Goal: Task Accomplishment & Management: Manage account settings

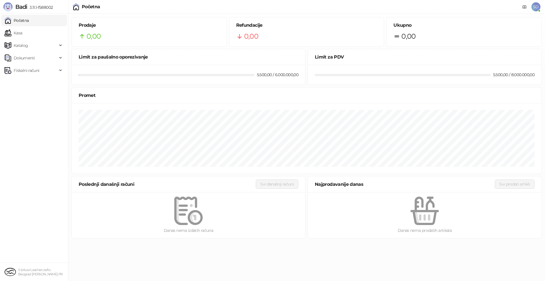
click at [537, 10] on span "SD" at bounding box center [535, 6] width 9 height 9
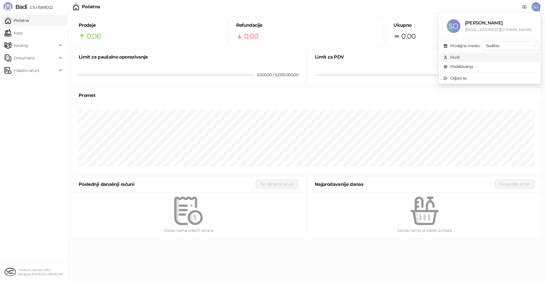
click at [478, 58] on span "Profil" at bounding box center [489, 57] width 92 height 6
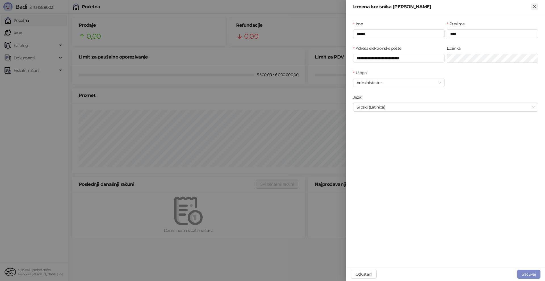
click at [536, 6] on icon "Zatvori" at bounding box center [534, 6] width 5 height 5
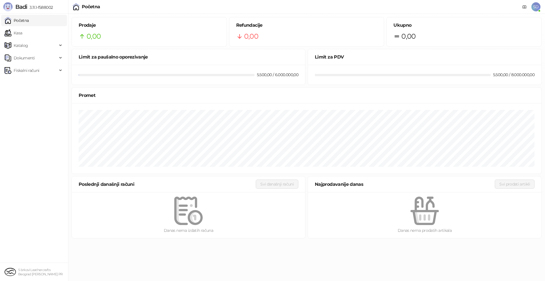
click at [542, 0] on div "Početna SD" at bounding box center [272, 7] width 545 height 14
click at [534, 5] on span "SD" at bounding box center [535, 6] width 9 height 9
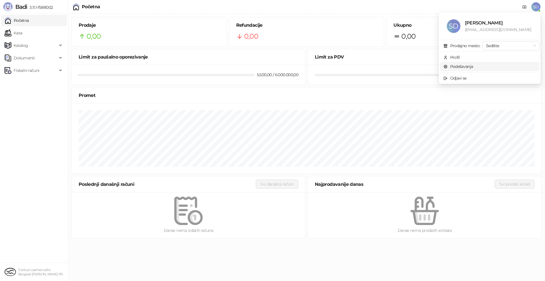
click at [473, 67] on link "Podešavanja" at bounding box center [458, 66] width 30 height 5
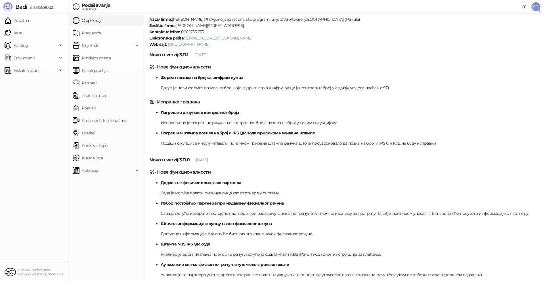
scroll to position [49, 0]
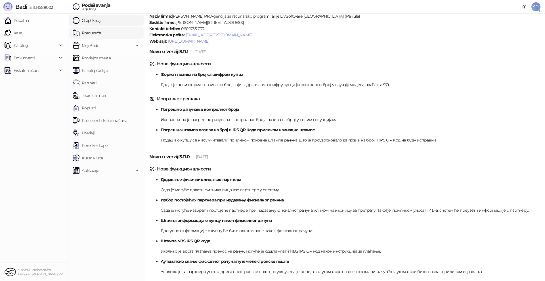
click at [100, 32] on link "Preduzeće" at bounding box center [87, 32] width 28 height 11
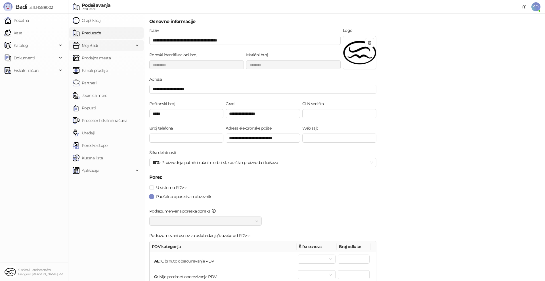
click at [109, 43] on span "Moj Badi" at bounding box center [103, 45] width 61 height 11
click at [107, 60] on link "Podešavanja" at bounding box center [91, 57] width 32 height 11
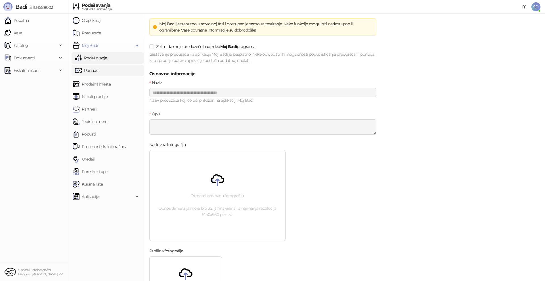
click at [98, 66] on link "Ponude" at bounding box center [86, 70] width 23 height 11
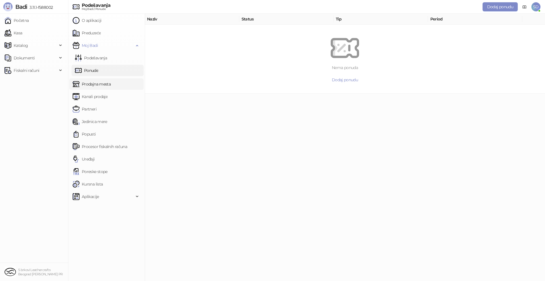
click at [95, 83] on link "Prodajna mesta" at bounding box center [92, 83] width 38 height 11
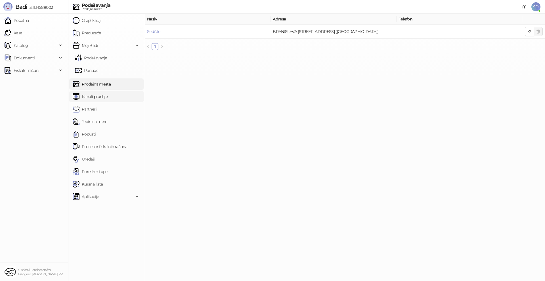
click at [88, 100] on link "Kanali prodaje" at bounding box center [90, 96] width 35 height 11
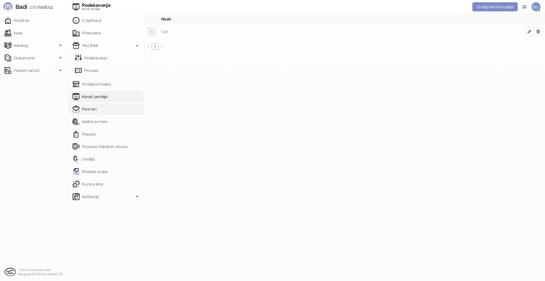
click at [96, 109] on link "Partneri" at bounding box center [85, 108] width 24 height 11
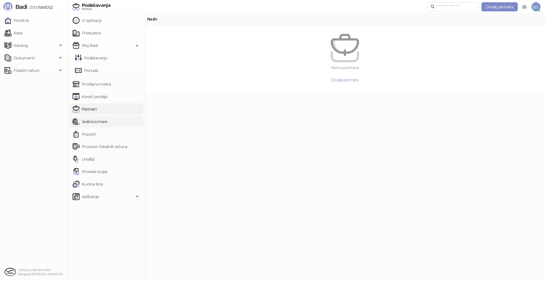
click at [102, 116] on link "Jedinica mere" at bounding box center [90, 121] width 35 height 11
click at [90, 136] on link "Popusti" at bounding box center [84, 133] width 23 height 11
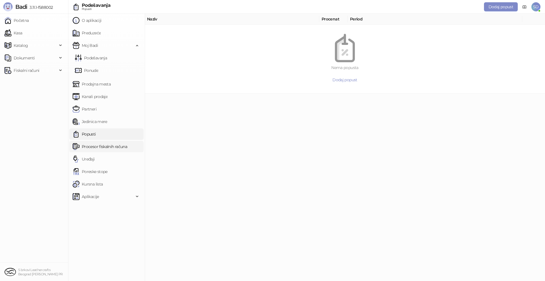
click at [88, 144] on link "Procesor fiskalnih računa" at bounding box center [100, 146] width 54 height 11
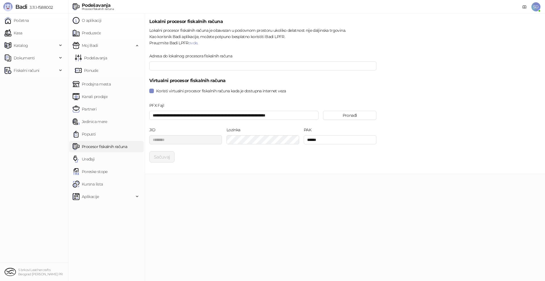
click at [88, 152] on ul "O aplikaciji Preduzeće Moj Badi Podešavanja Ponude Prodajna mesta Kanali prodaj…" at bounding box center [106, 147] width 77 height 267
click at [88, 160] on link "Uređaji" at bounding box center [84, 158] width 22 height 11
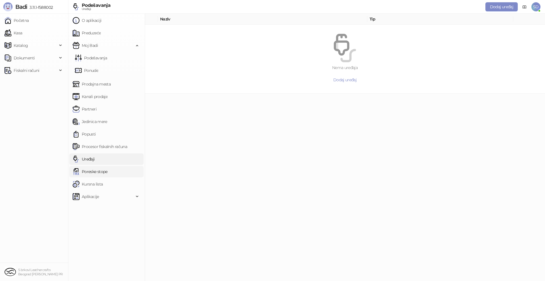
click at [87, 168] on link "Poreske stope" at bounding box center [90, 171] width 35 height 11
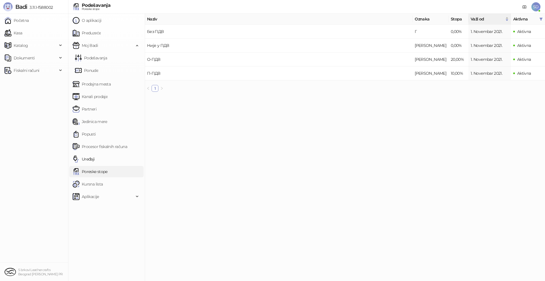
click at [28, 274] on small "S brkovi Leathercrafts Beograd [PERSON_NAME] PR" at bounding box center [40, 272] width 45 height 8
click at [29, 26] on link "Početna" at bounding box center [17, 20] width 24 height 11
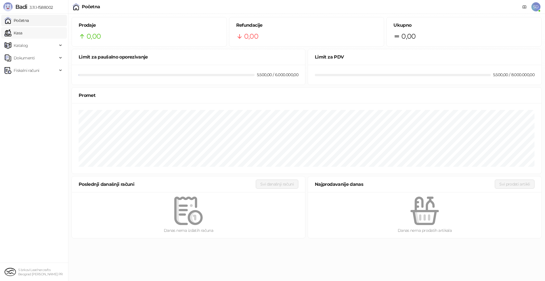
click at [22, 37] on link "Kasa" at bounding box center [14, 32] width 18 height 11
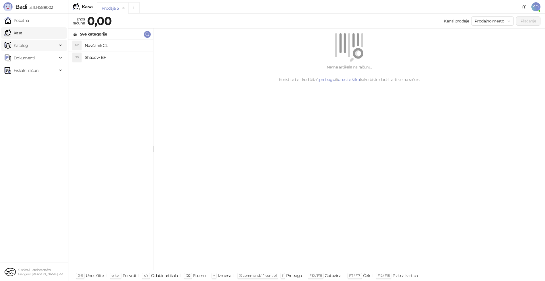
click at [47, 45] on span "Katalog" at bounding box center [31, 45] width 53 height 11
click at [35, 102] on ul "Početna Kasa Katalog Robne marke Kategorije Artikli Dostupnost Dokumenti Fiskal…" at bounding box center [34, 138] width 68 height 249
click at [44, 106] on span "Dokumenti" at bounding box center [31, 108] width 53 height 11
click at [41, 146] on span "Fiskalni računi" at bounding box center [31, 147] width 53 height 11
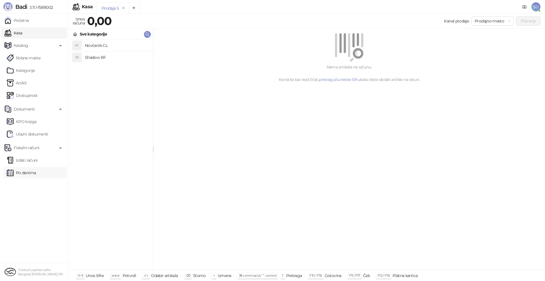
click at [27, 171] on link "Po danima" at bounding box center [21, 172] width 29 height 11
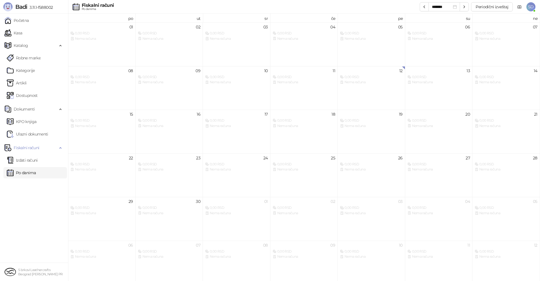
drag, startPoint x: 15, startPoint y: 2, endPoint x: 533, endPoint y: 7, distance: 517.8
click at [533, 7] on span "SD" at bounding box center [530, 6] width 9 height 9
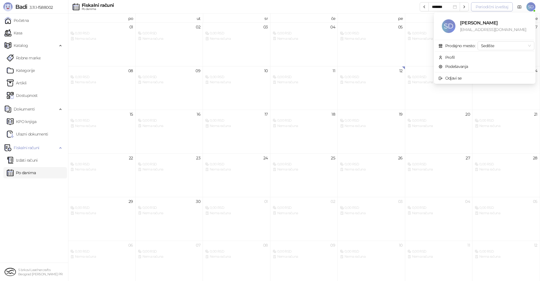
click at [494, 8] on button "Periodični izveštaj" at bounding box center [492, 6] width 42 height 9
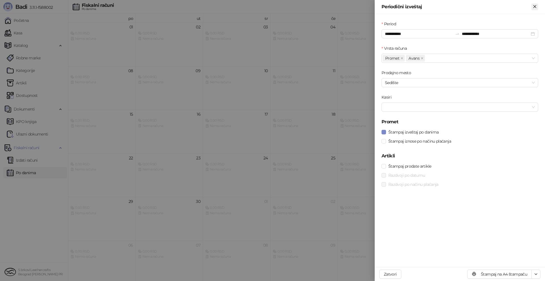
click at [535, 6] on icon "Zatvori" at bounding box center [534, 6] width 3 height 3
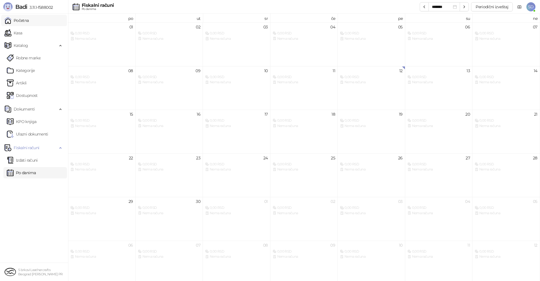
click at [24, 20] on link "Početna" at bounding box center [17, 20] width 24 height 11
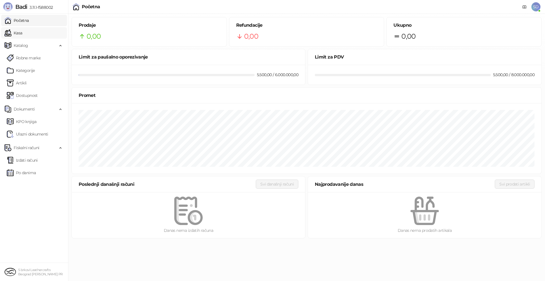
click at [22, 35] on link "Kasa" at bounding box center [14, 32] width 18 height 11
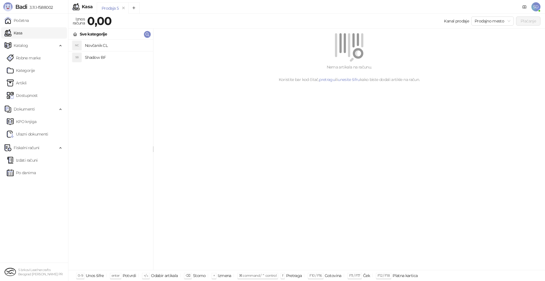
click at [26, 39] on ul "Početna Kasa Katalog Robne marke Kategorije Artikli Dostupnost Dokumenti KPO kn…" at bounding box center [34, 138] width 68 height 249
click at [24, 48] on span "Katalog" at bounding box center [21, 45] width 14 height 11
click at [20, 43] on span "Katalog" at bounding box center [21, 45] width 14 height 11
drag, startPoint x: 7, startPoint y: 0, endPoint x: 162, endPoint y: 125, distance: 199.1
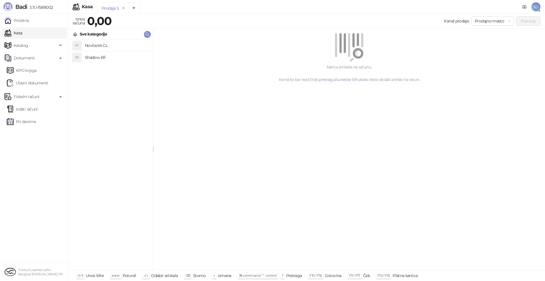
click at [162, 125] on div "Nema artikala na računu. Koristite bar kod čitač, pretragu ili unesite šifru ka…" at bounding box center [348, 149] width 391 height 241
click at [84, 48] on div "NC Novčanik CL" at bounding box center [110, 45] width 75 height 9
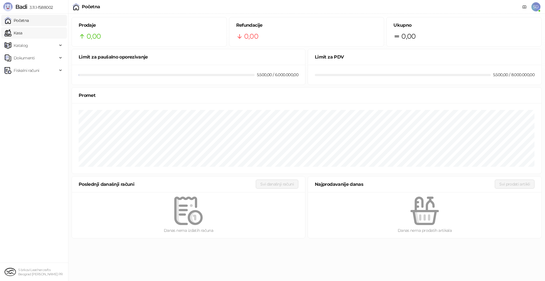
click at [20, 29] on link "Kasa" at bounding box center [14, 32] width 18 height 11
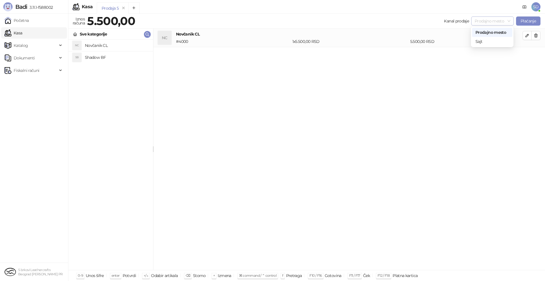
click at [497, 22] on span "Prodajno mesto" at bounding box center [492, 21] width 36 height 9
click at [491, 37] on div "Sajt" at bounding box center [492, 41] width 40 height 9
click at [480, 18] on span "Sajt" at bounding box center [492, 21] width 36 height 9
click at [447, 46] on li "NC Novčanik CL # 4000 1 x 5.500,00 RSD 5.500,00 RSD" at bounding box center [348, 38] width 391 height 18
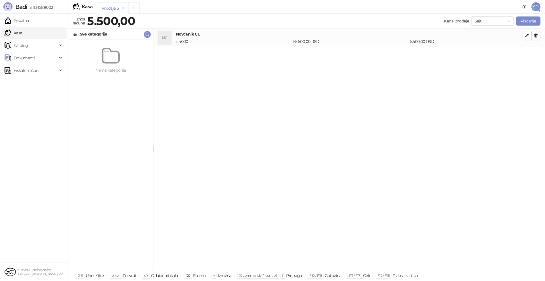
click at [454, 35] on h4 "Novčanik CL" at bounding box center [349, 34] width 346 height 6
click at [528, 23] on button "Plaćanje" at bounding box center [528, 20] width 24 height 9
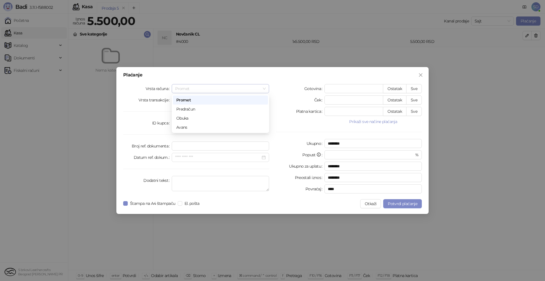
click at [188, 89] on span "Promet" at bounding box center [220, 88] width 90 height 9
click at [365, 87] on input "*" at bounding box center [354, 88] width 58 height 9
click at [457, 90] on div "Plaćanje Vrsta računa Promet Vrsta transakcije Prodaja ID kupca Broj ref. dokum…" at bounding box center [272, 140] width 545 height 281
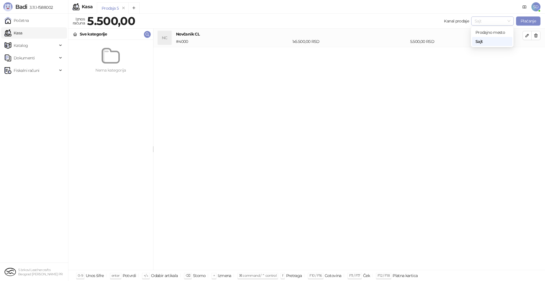
click at [502, 20] on span "Sajt" at bounding box center [492, 21] width 36 height 9
click at [483, 33] on div "Prodajno mesto" at bounding box center [491, 32] width 33 height 6
click at [108, 55] on h4 "Shadow BF" at bounding box center [117, 57] width 64 height 9
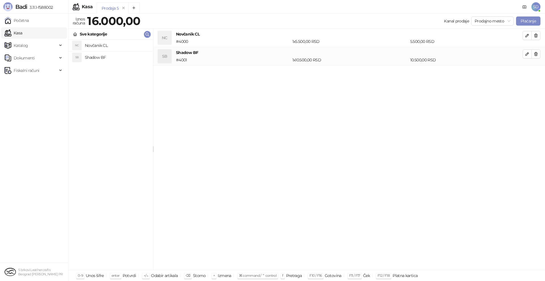
click at [462, 58] on div "10.500,00 RSD" at bounding box center [466, 60] width 115 height 6
click at [249, 62] on div "# 4001" at bounding box center [233, 60] width 116 height 6
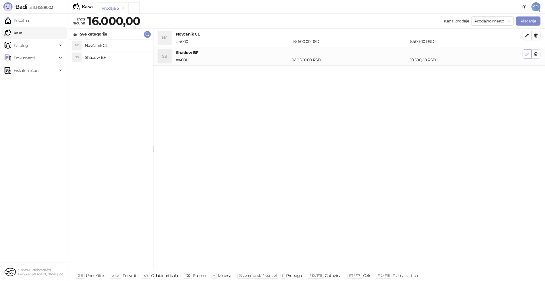
click at [526, 55] on icon "button" at bounding box center [527, 54] width 5 height 5
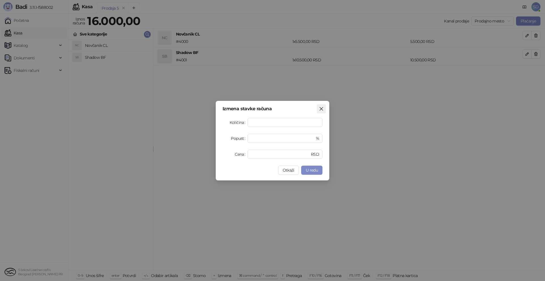
click at [323, 107] on icon "close" at bounding box center [321, 108] width 5 height 5
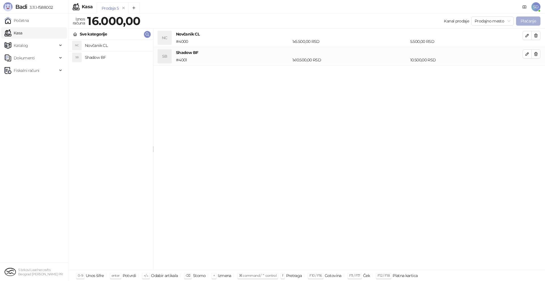
click at [527, 23] on button "Plaćanje" at bounding box center [528, 20] width 24 height 9
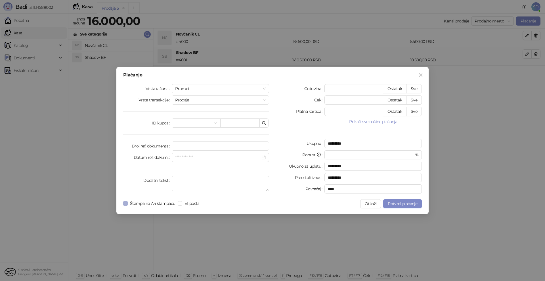
click at [174, 204] on span "Štampa na A4 štampaču" at bounding box center [153, 203] width 50 height 6
click at [400, 205] on span "Potvrdi plaćanje" at bounding box center [403, 203] width 30 height 5
click at [410, 113] on button "Sve" at bounding box center [414, 111] width 16 height 9
type input "*****"
type input "****"
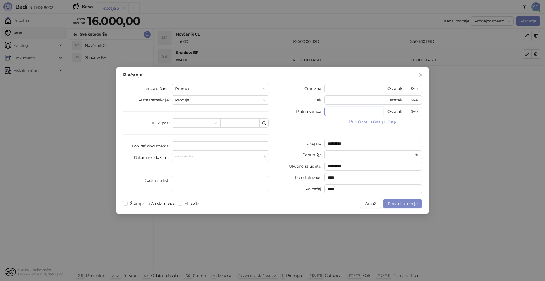
click at [365, 111] on input "*****" at bounding box center [354, 111] width 58 height 9
type input "*********"
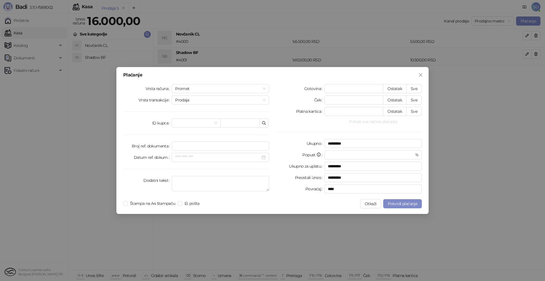
click at [371, 124] on button "Prikaži sve načine plaćanja" at bounding box center [372, 121] width 97 height 7
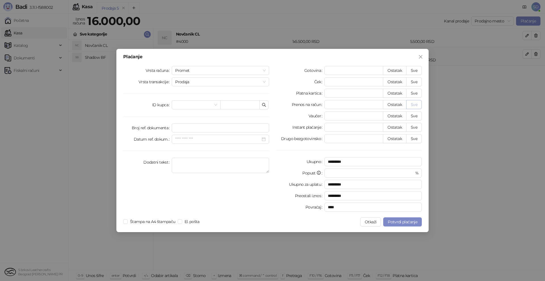
click at [416, 108] on button "Sve" at bounding box center [414, 104] width 16 height 9
type input "*"
type input "*****"
type input "****"
click at [332, 161] on input "*********" at bounding box center [372, 161] width 97 height 9
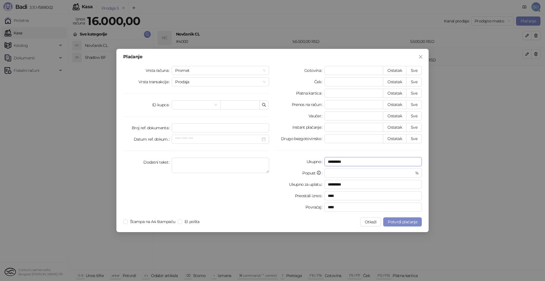
click at [332, 161] on input "*********" at bounding box center [372, 161] width 97 height 9
click at [408, 225] on button "Potvrdi plaćanje" at bounding box center [402, 221] width 39 height 9
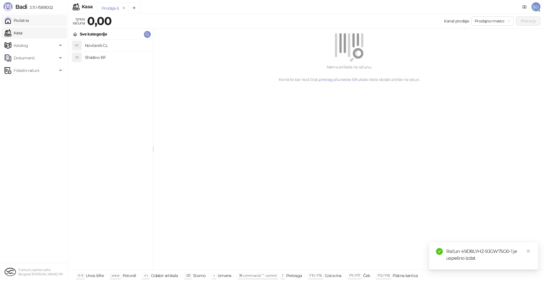
click at [16, 18] on link "Početna" at bounding box center [17, 20] width 24 height 11
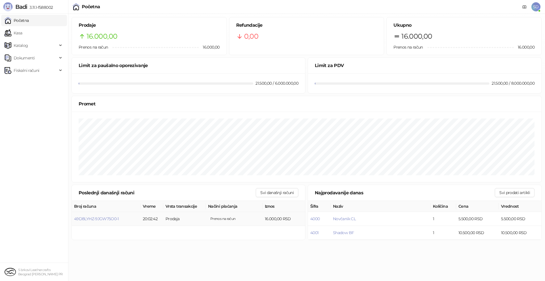
click at [249, 219] on td "Prenos na račun" at bounding box center [234, 219] width 57 height 14
click at [285, 216] on td "16.000,00 RSD" at bounding box center [283, 219] width 43 height 14
click at [98, 220] on span "49D8LYHZ-9JGW75O0-1" at bounding box center [96, 218] width 45 height 5
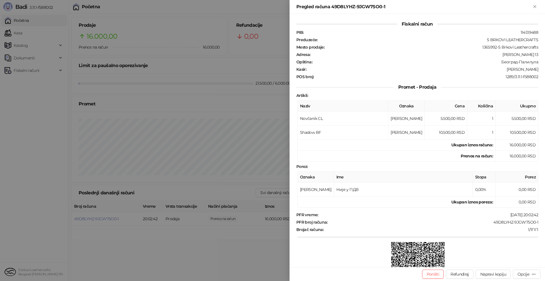
click at [90, 218] on div at bounding box center [272, 140] width 545 height 281
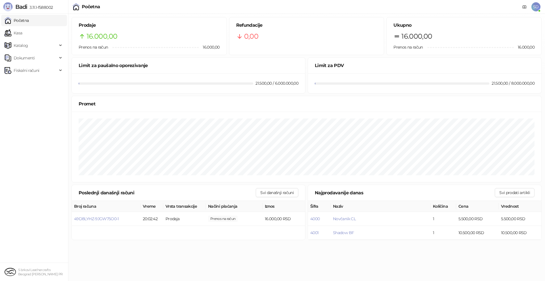
click at [100, 225] on td "49D8LYHZ-9JGW75O0-1" at bounding box center [106, 219] width 69 height 14
click at [89, 217] on span "49D8LYHZ-9JGW75O0-1" at bounding box center [96, 218] width 45 height 5
click at [89, 217] on body "Badi 3.11.1-f588002 Početna Kasa Katalog Dokumenti Fiskalni računi S brkovi Lea…" at bounding box center [272, 121] width 545 height 243
click at [31, 73] on span "Fiskalni računi" at bounding box center [27, 70] width 26 height 11
click at [34, 80] on link "Izdati računi" at bounding box center [22, 82] width 31 height 11
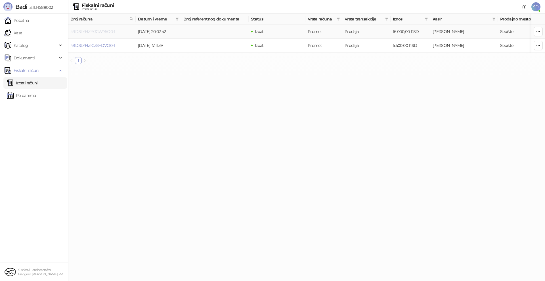
click at [96, 34] on link "49D8LYHZ-9JGW75O0-1" at bounding box center [92, 31] width 45 height 5
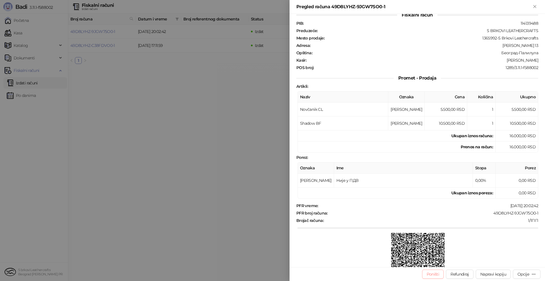
scroll to position [55, 0]
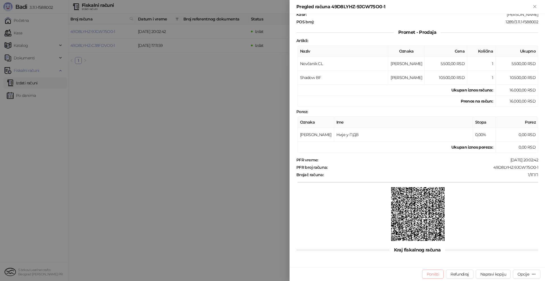
click at [432, 271] on button "Poništi" at bounding box center [433, 273] width 22 height 9
type input "**********"
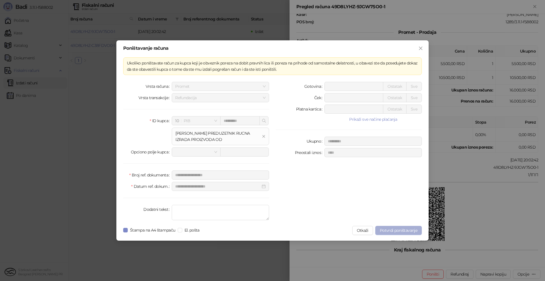
click at [411, 227] on button "Potvrdi poništavanje" at bounding box center [398, 230] width 47 height 9
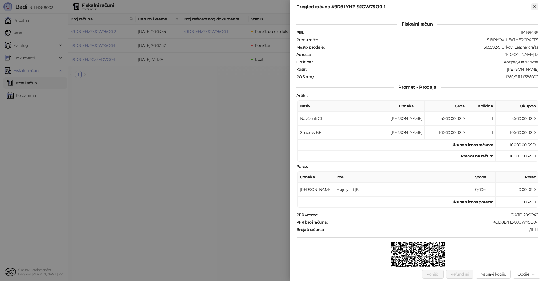
click at [534, 5] on icon "Zatvori" at bounding box center [534, 6] width 5 height 5
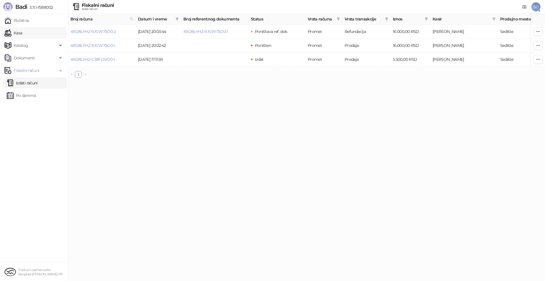
click at [22, 29] on link "Kasa" at bounding box center [14, 32] width 18 height 11
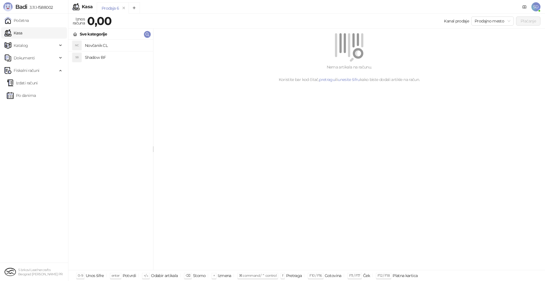
click at [22, 32] on link "Kasa" at bounding box center [14, 32] width 18 height 11
click at [33, 66] on span "Fiskalni računi" at bounding box center [27, 70] width 26 height 11
click at [43, 40] on span "Katalog" at bounding box center [31, 45] width 53 height 11
click at [21, 15] on link "Početna" at bounding box center [17, 20] width 24 height 11
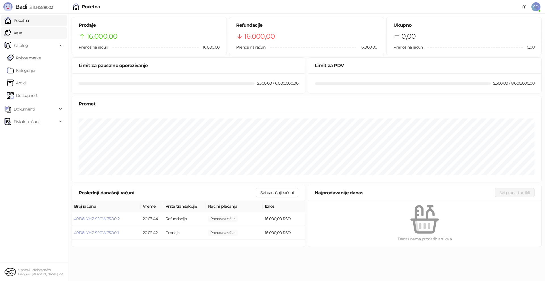
click at [14, 34] on link "Kasa" at bounding box center [14, 32] width 18 height 11
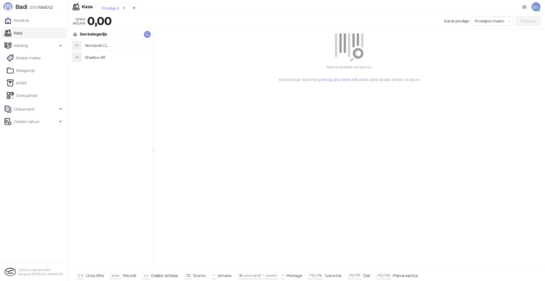
click at [125, 9] on button "remove" at bounding box center [123, 8] width 7 height 5
click at [20, 84] on link "Artikli" at bounding box center [17, 82] width 20 height 11
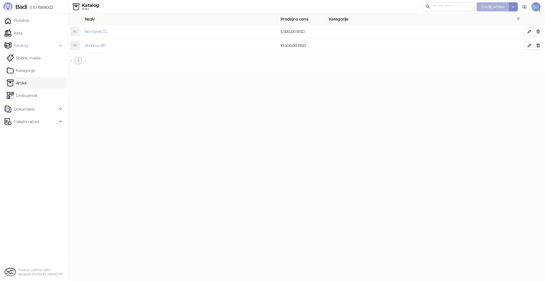
click at [494, 7] on span "Dodaj artikal" at bounding box center [492, 6] width 23 height 5
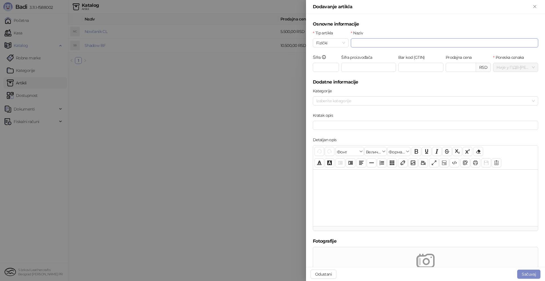
click at [368, 41] on input "Naziv" at bounding box center [444, 42] width 187 height 9
type input "********"
click at [453, 69] on input "Prodajna cena" at bounding box center [461, 67] width 30 height 9
type input "*******"
click at [398, 63] on input "Bar kod (GTIN)" at bounding box center [420, 67] width 45 height 9
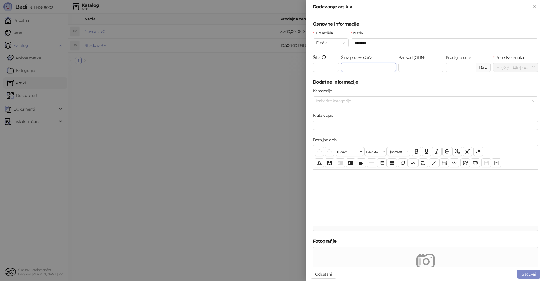
click at [361, 66] on input "Šifra proizvođača" at bounding box center [368, 67] width 55 height 9
click at [351, 104] on div at bounding box center [422, 101] width 217 height 8
click at [350, 91] on div "Kategorije" at bounding box center [425, 92] width 225 height 9
click at [527, 271] on button "Sačuvaj" at bounding box center [528, 273] width 23 height 9
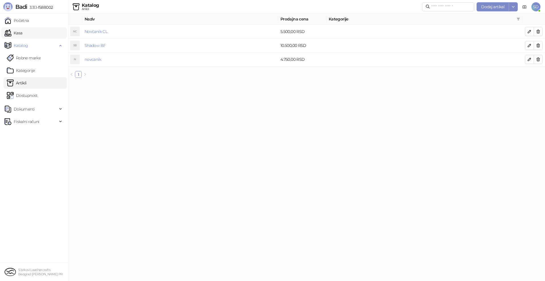
click at [14, 35] on link "Kasa" at bounding box center [14, 32] width 18 height 11
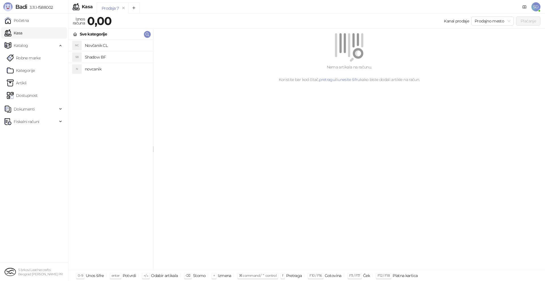
click at [94, 70] on h4 "novcanik" at bounding box center [117, 68] width 64 height 9
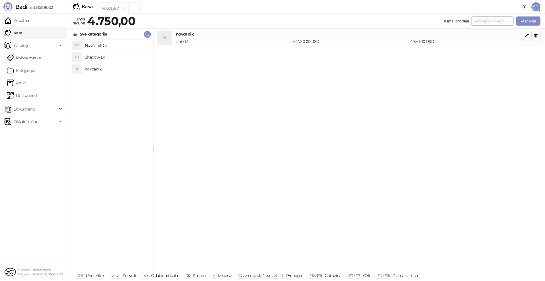
click at [481, 20] on span "Prodajno mesto" at bounding box center [492, 21] width 36 height 9
click at [485, 18] on span "Prodajno mesto" at bounding box center [492, 21] width 36 height 9
click at [527, 17] on button "Plaćanje" at bounding box center [528, 20] width 24 height 9
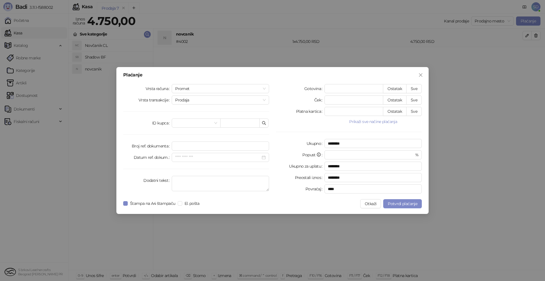
click at [381, 118] on div "Gotovina * Ostatak Sve Ček * Ostatak Sve Platna kartica * Ostatak Sve Prikaži s…" at bounding box center [348, 139] width 153 height 111
click at [371, 120] on button "Prikaži sve načine plaćanja" at bounding box center [372, 121] width 97 height 7
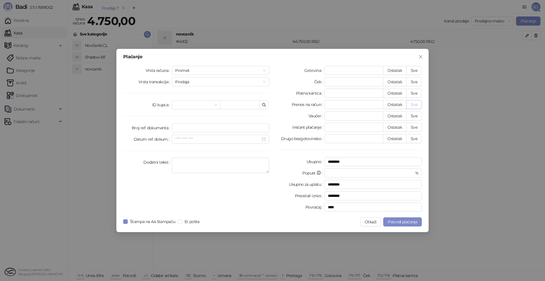
click at [413, 104] on button "Sve" at bounding box center [414, 104] width 16 height 9
type input "****"
click at [123, 224] on label "Štampa na A4 štampaču" at bounding box center [150, 221] width 54 height 6
click at [372, 220] on button "Otkaži" at bounding box center [370, 221] width 21 height 9
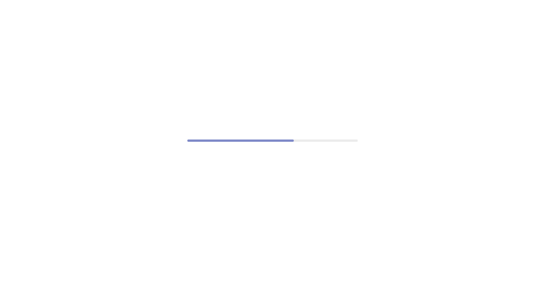
click at [386, 189] on div at bounding box center [272, 140] width 545 height 281
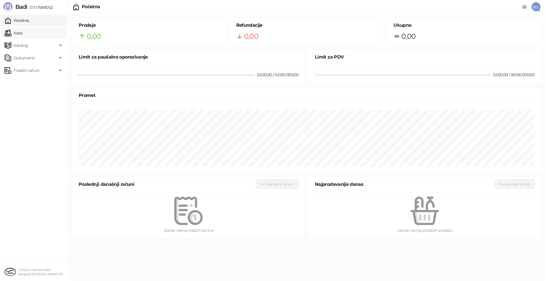
click at [14, 35] on link "Kasa" at bounding box center [14, 32] width 18 height 11
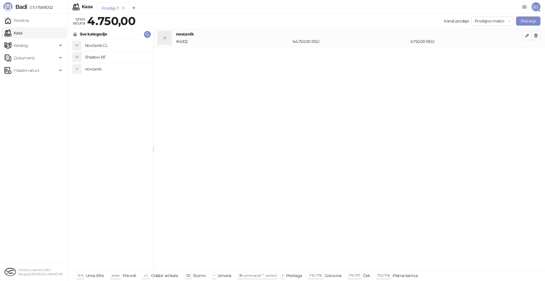
click at [531, 26] on div "Kanal prodaje Prodajno mesto Plaćanje" at bounding box center [338, 20] width 405 height 11
click at [525, 23] on button "Plaćanje" at bounding box center [528, 20] width 24 height 9
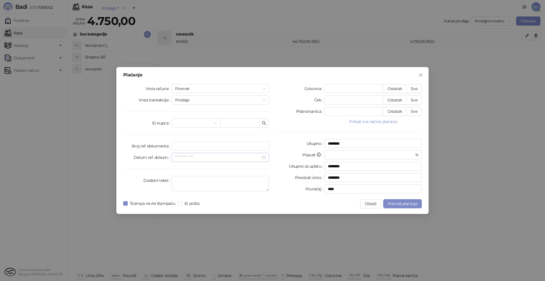
click at [267, 159] on div at bounding box center [220, 157] width 97 height 9
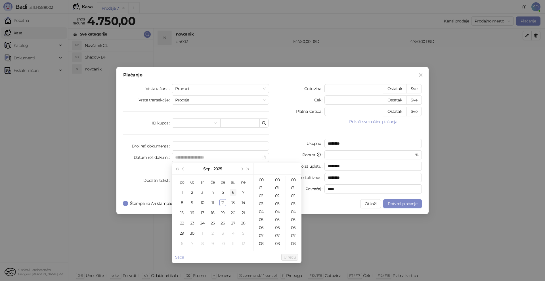
click at [229, 192] on td "6" at bounding box center [233, 192] width 10 height 10
click at [272, 205] on div "03" at bounding box center [278, 203] width 14 height 8
click at [276, 242] on div "11" at bounding box center [278, 244] width 14 height 8
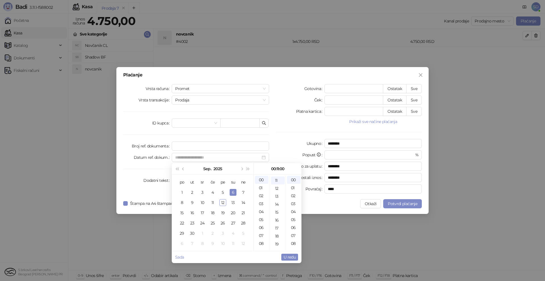
type input "**********"
click at [291, 255] on span "U redu" at bounding box center [289, 256] width 12 height 5
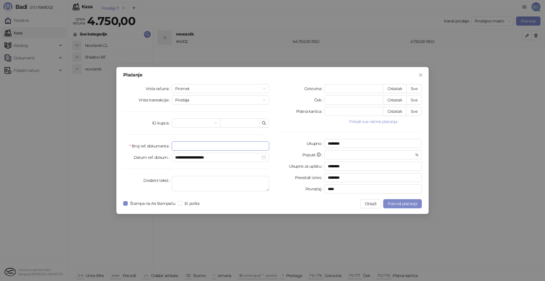
click at [181, 146] on input "Broj ref. dokumenta" at bounding box center [220, 145] width 97 height 9
click at [209, 99] on span "Prodaja" at bounding box center [220, 100] width 90 height 9
click at [203, 91] on span "Promet" at bounding box center [220, 88] width 90 height 9
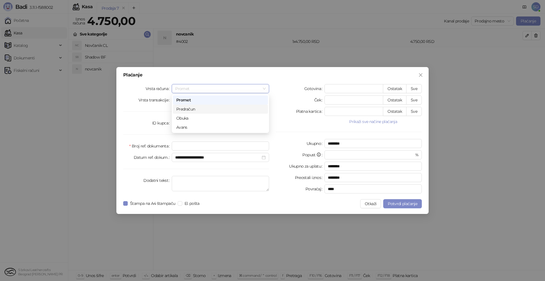
click at [201, 108] on div "Predračun" at bounding box center [220, 109] width 88 height 6
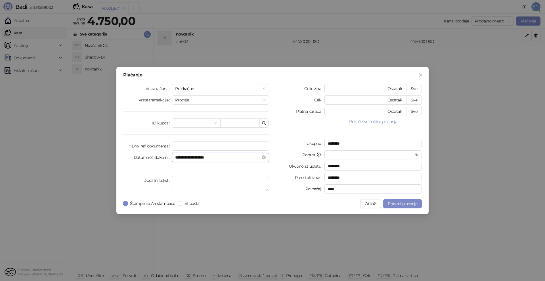
click at [245, 155] on input "**********" at bounding box center [217, 157] width 85 height 6
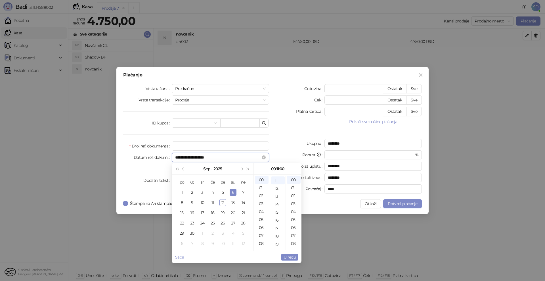
click at [245, 155] on input "**********" at bounding box center [217, 157] width 85 height 6
click at [265, 158] on icon "close-circle" at bounding box center [264, 157] width 4 height 4
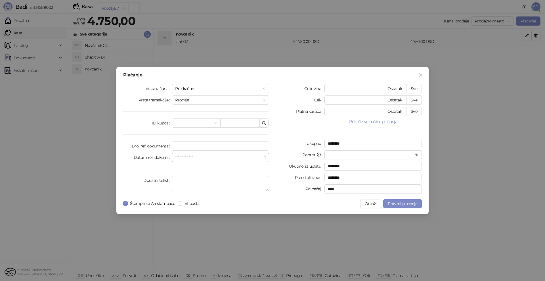
click at [282, 129] on div "Gotovina * Ostatak Sve Ček * Ostatak Sve Platna kartica * Ostatak Sve Prikaži s…" at bounding box center [348, 139] width 153 height 111
click at [420, 75] on icon "close" at bounding box center [420, 74] width 3 height 3
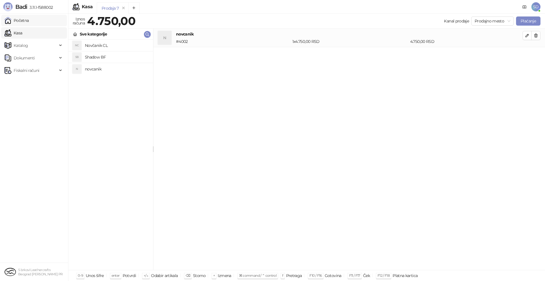
click at [29, 22] on link "Početna" at bounding box center [17, 20] width 24 height 11
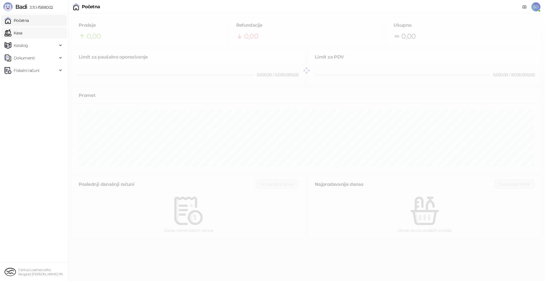
click at [22, 30] on link "Kasa" at bounding box center [14, 32] width 18 height 11
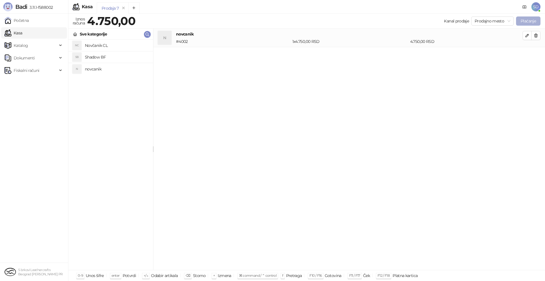
click at [524, 19] on button "Plaćanje" at bounding box center [528, 20] width 24 height 9
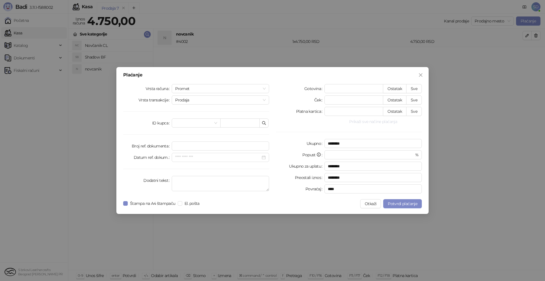
click at [378, 124] on button "Prikaži sve načine plaćanja" at bounding box center [372, 121] width 97 height 7
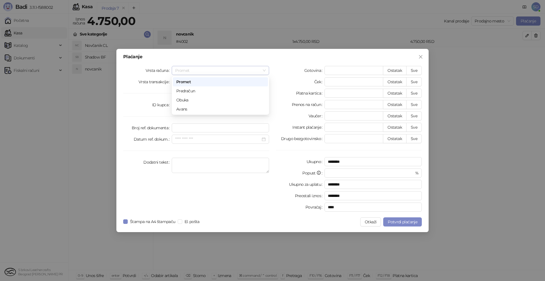
click at [201, 73] on span "Promet" at bounding box center [220, 70] width 90 height 9
click at [183, 223] on span "El. pošta" at bounding box center [192, 221] width 20 height 6
click at [371, 219] on button "Otkaži" at bounding box center [370, 221] width 21 height 9
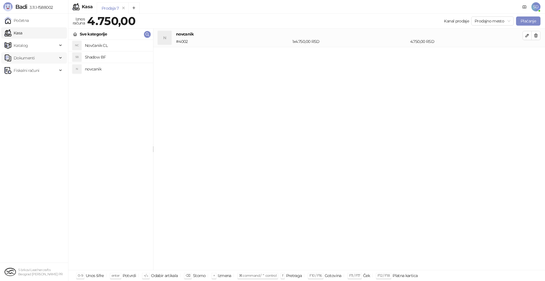
click at [42, 63] on span "Dokumenti" at bounding box center [31, 57] width 53 height 11
click at [27, 68] on link "KPO knjiga" at bounding box center [22, 70] width 30 height 11
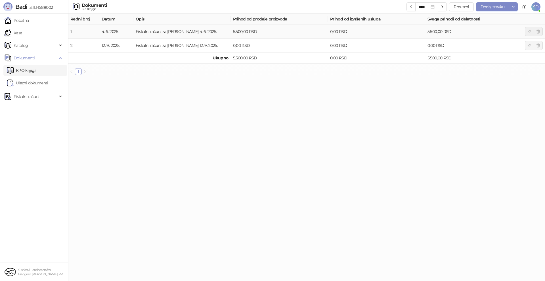
click at [261, 36] on td "5.500,00 RSD" at bounding box center [279, 32] width 97 height 14
click at [38, 84] on link "Ulazni dokumenti" at bounding box center [27, 82] width 41 height 11
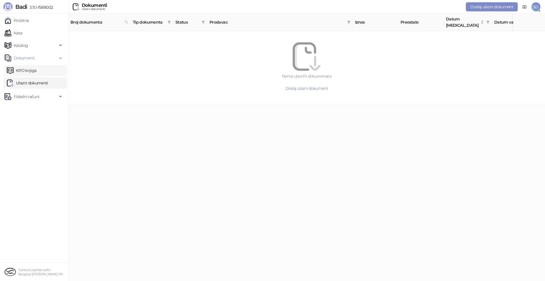
click at [37, 72] on link "KPO knjiga" at bounding box center [22, 70] width 30 height 11
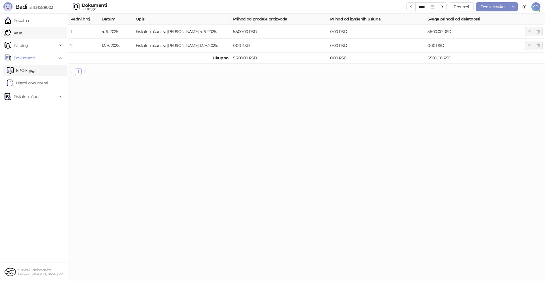
click at [15, 31] on link "Kasa" at bounding box center [14, 32] width 18 height 11
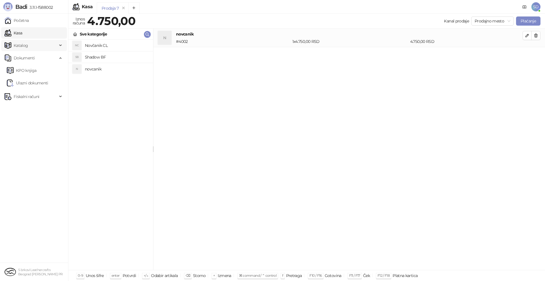
click at [29, 45] on span "Katalog" at bounding box center [31, 45] width 53 height 11
click at [26, 83] on link "Artikli" at bounding box center [17, 82] width 20 height 11
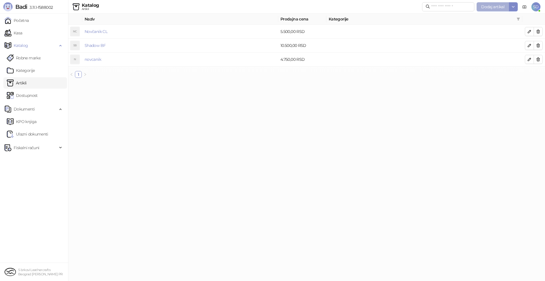
click at [494, 5] on span "Dodaj artikal" at bounding box center [492, 6] width 23 height 5
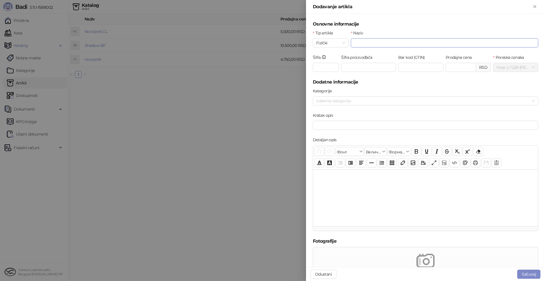
click at [426, 46] on input "Naziv" at bounding box center [444, 42] width 187 height 9
type input "**********"
click at [454, 65] on input "Prodajna cena" at bounding box center [461, 67] width 30 height 9
type input "*******"
click at [526, 275] on button "Sačuvaj" at bounding box center [528, 273] width 23 height 9
